Goal: Navigation & Orientation: Find specific page/section

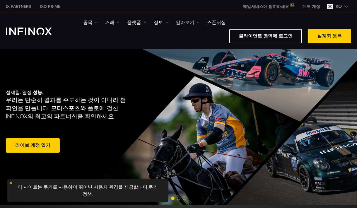
click at [194, 24] on link "알아보기" at bounding box center [188, 22] width 24 height 7
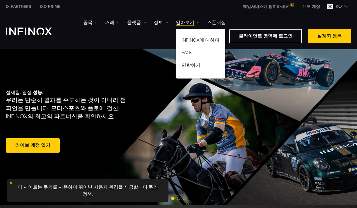
click at [213, 20] on link "스폰서십" at bounding box center [216, 22] width 19 height 7
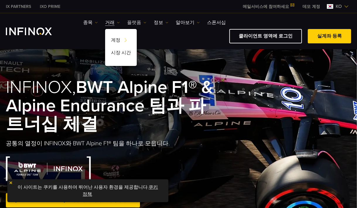
click at [141, 20] on link "플랫폼" at bounding box center [136, 22] width 19 height 7
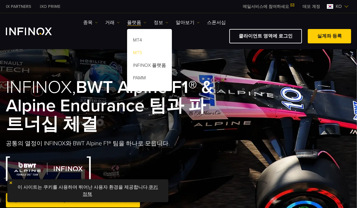
click at [143, 52] on link "MT5" at bounding box center [149, 54] width 45 height 13
